Goal: Task Accomplishment & Management: Complete application form

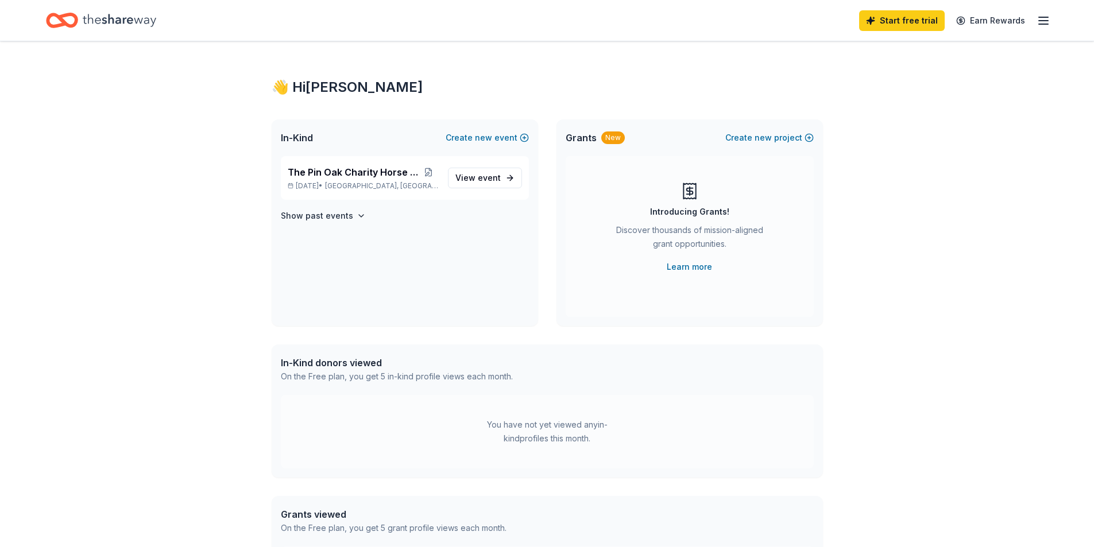
click at [103, 22] on icon "Home" at bounding box center [120, 21] width 74 height 24
click at [1042, 18] on icon "button" at bounding box center [1044, 21] width 14 height 14
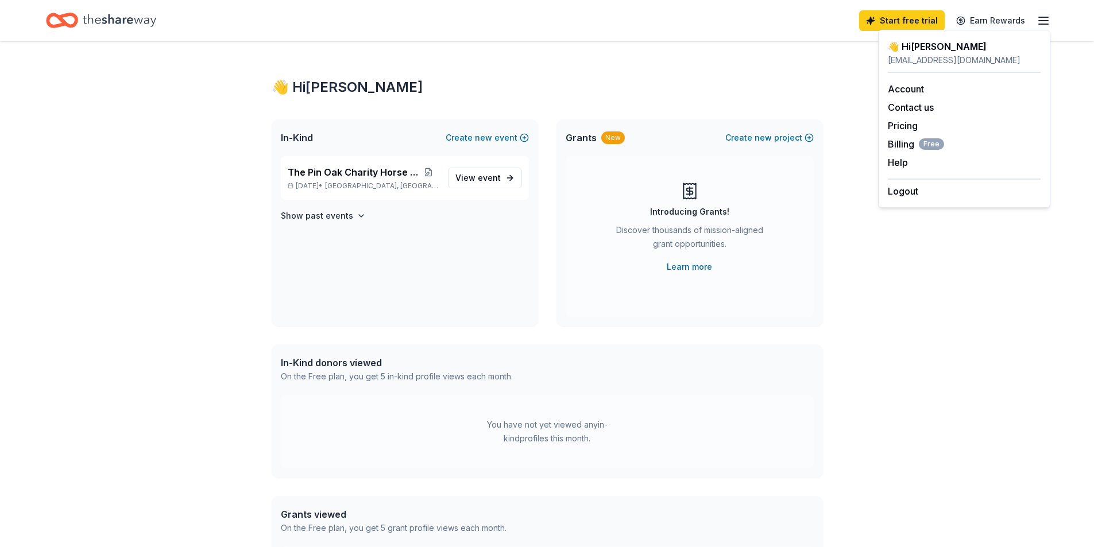
click at [835, 396] on div "👋 Hi [PERSON_NAME] In-Kind Create new event The Pin Oak Charity Horse Show [DAT…" at bounding box center [547, 365] width 588 height 648
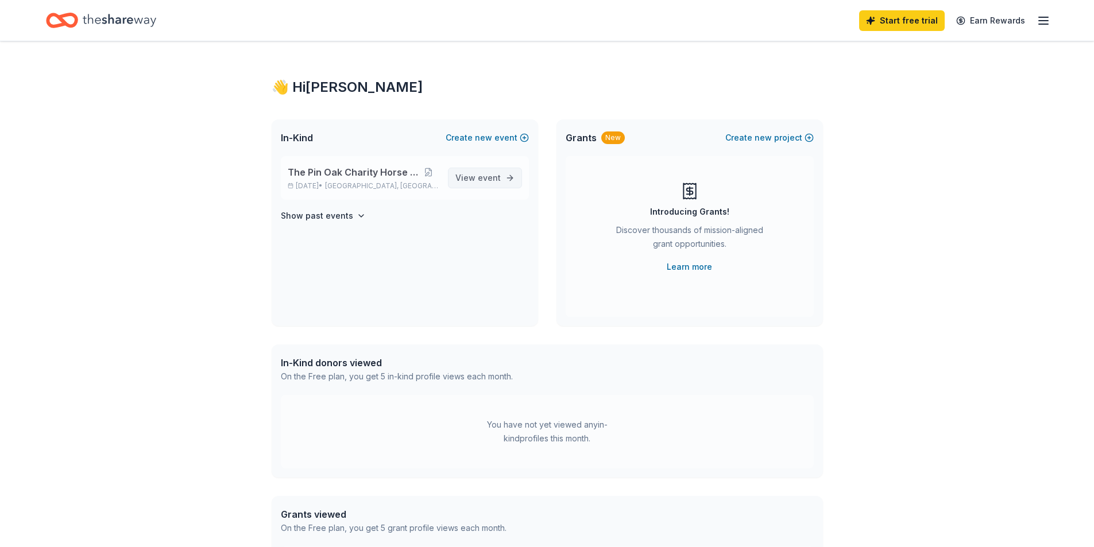
click at [488, 173] on span "event" at bounding box center [489, 178] width 23 height 10
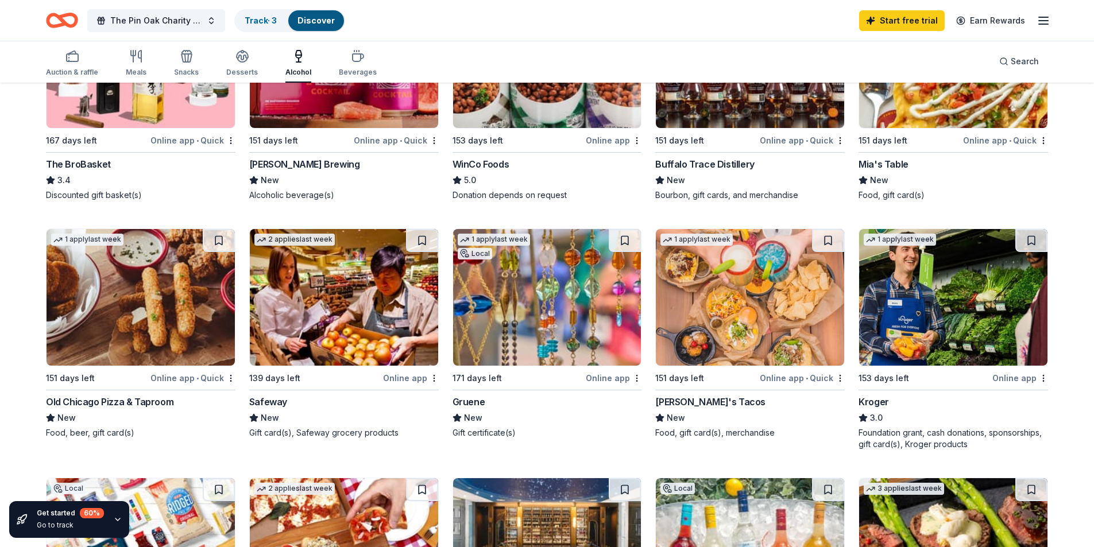
scroll to position [689, 0]
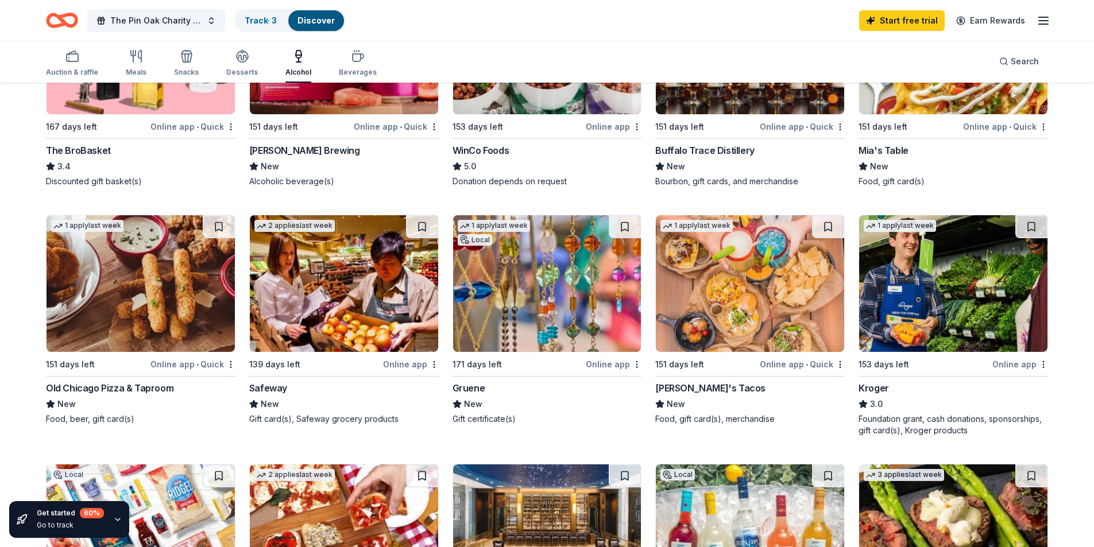
click at [388, 465] on img at bounding box center [344, 533] width 188 height 137
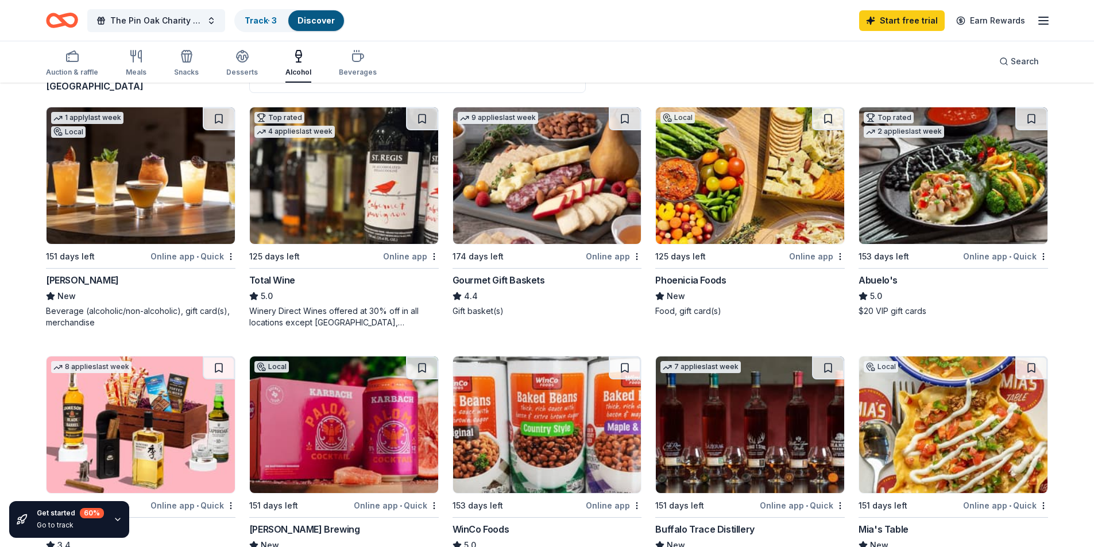
scroll to position [306, 0]
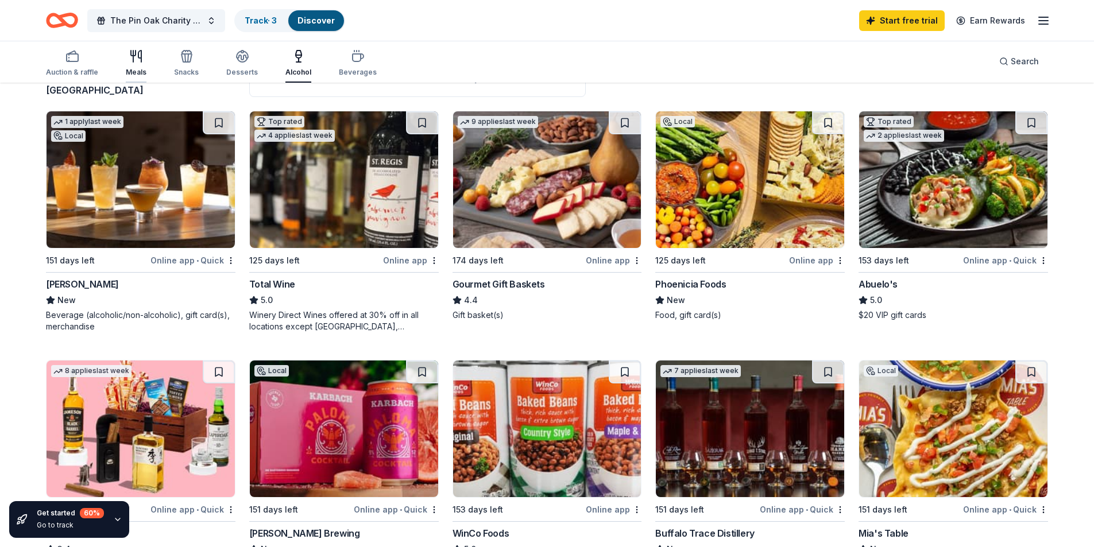
click at [126, 60] on div "button" at bounding box center [136, 56] width 21 height 14
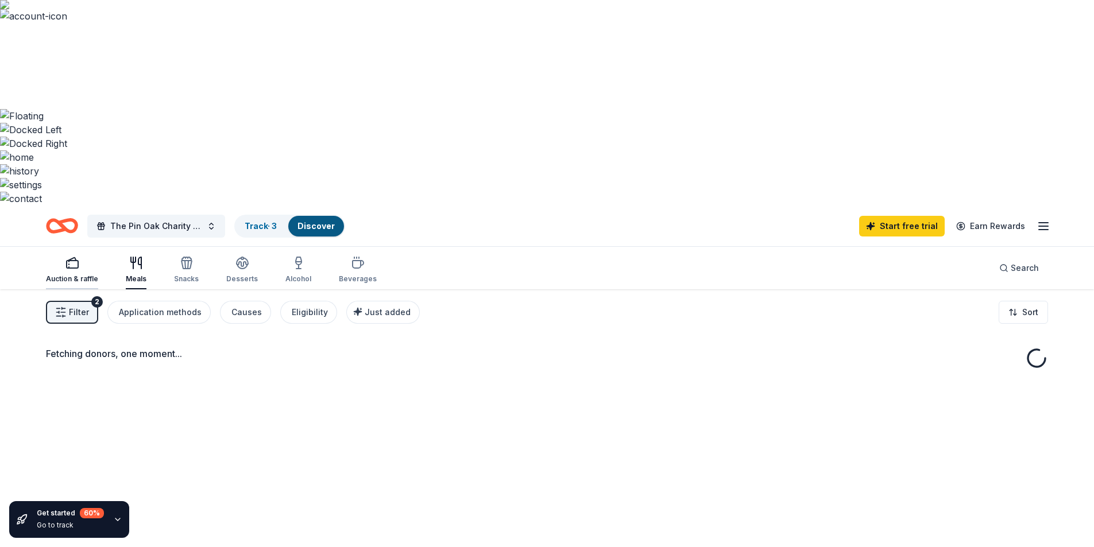
click at [74, 256] on div "Auction & raffle" at bounding box center [72, 270] width 52 height 28
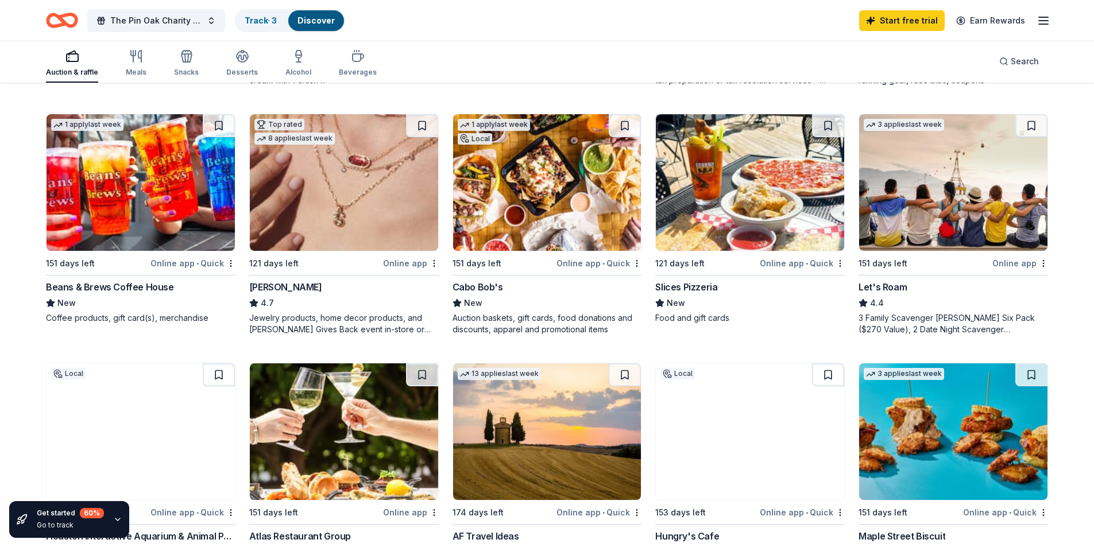
scroll to position [804, 0]
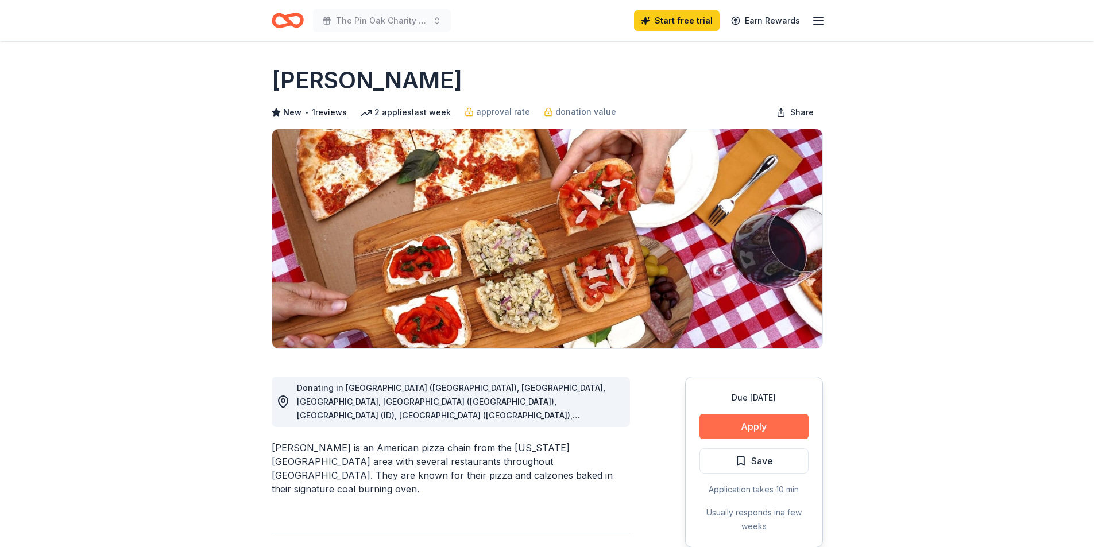
click at [778, 425] on button "Apply" at bounding box center [753, 426] width 109 height 25
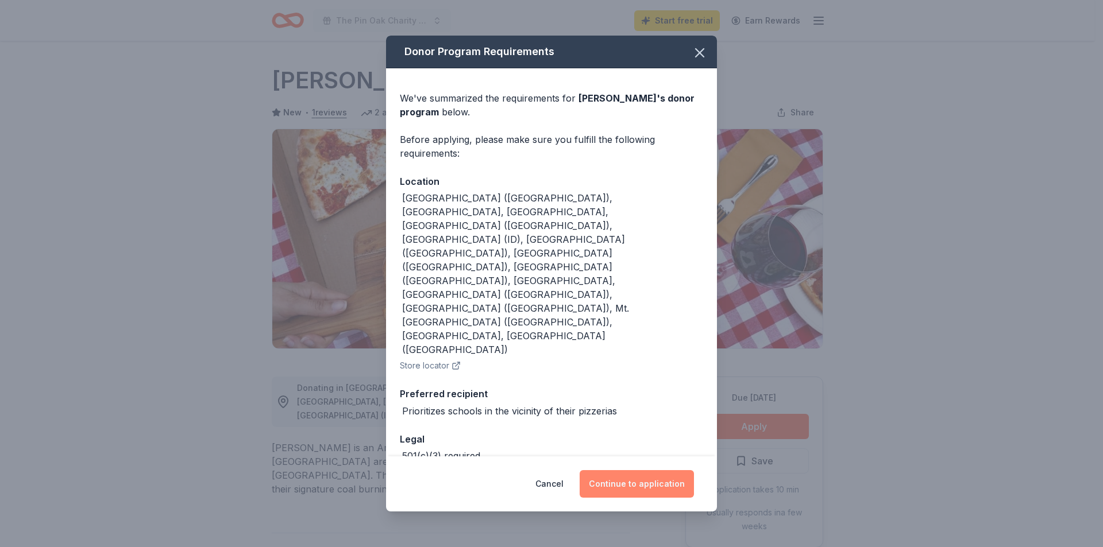
click at [632, 482] on button "Continue to application" at bounding box center [636, 484] width 114 height 28
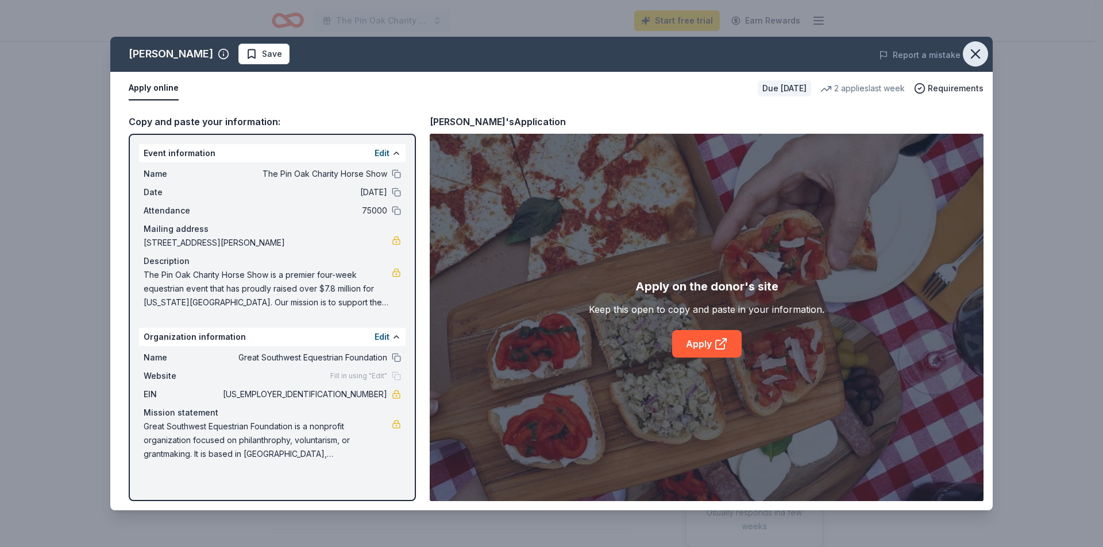
click at [973, 56] on icon "button" at bounding box center [975, 54] width 8 height 8
